Goal: Task Accomplishment & Management: Complete application form

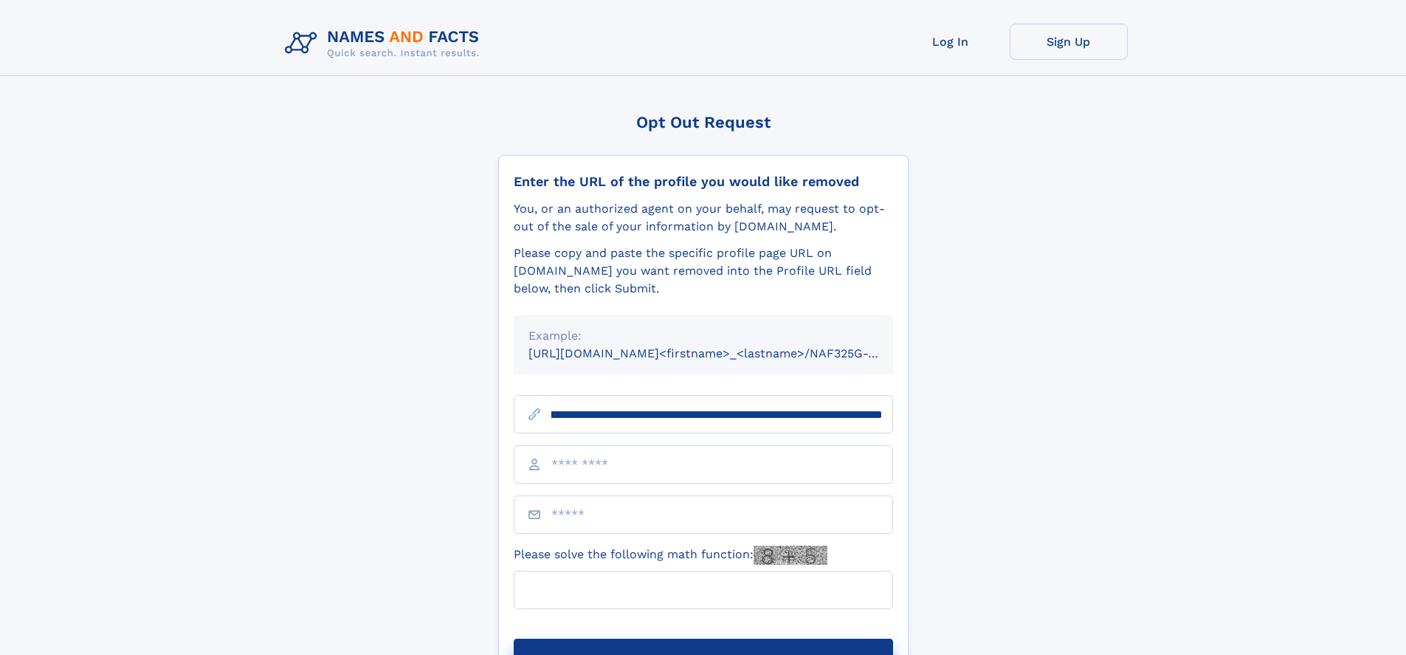
scroll to position [0, 174]
type input "**********"
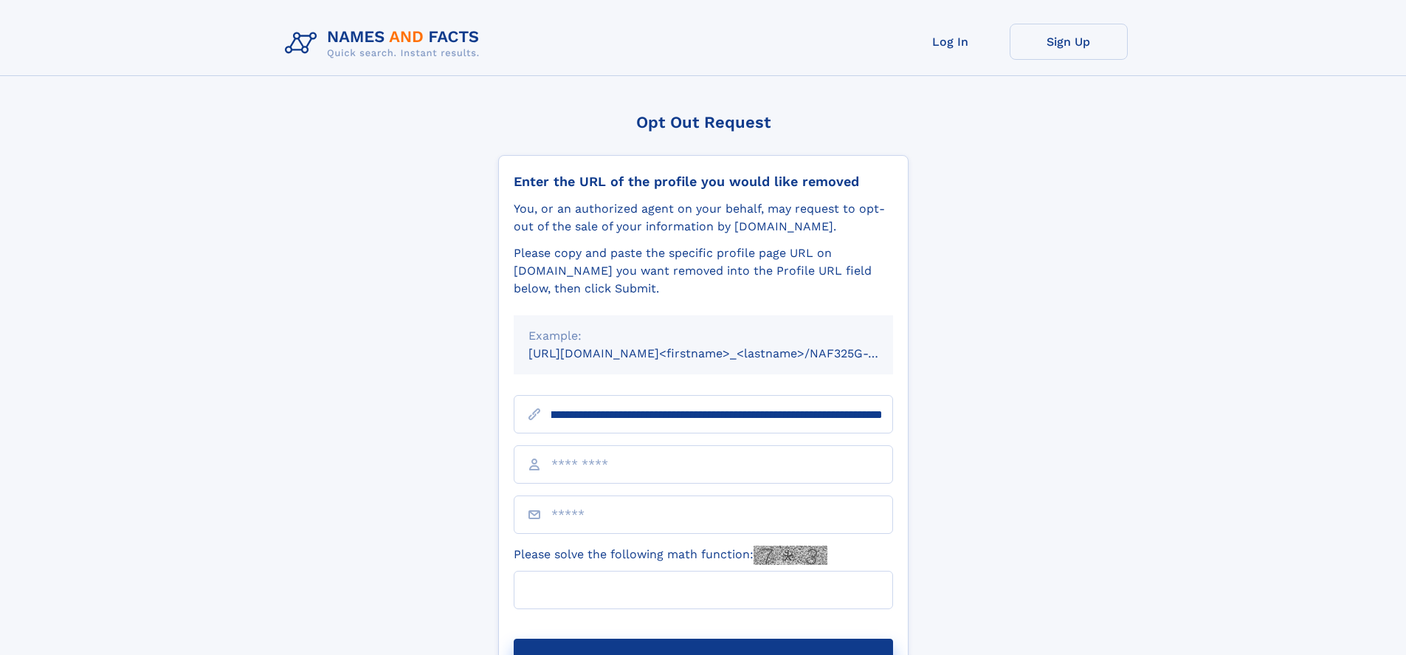
scroll to position [0, 174]
type input "**********"
